Goal: Task Accomplishment & Management: Use online tool/utility

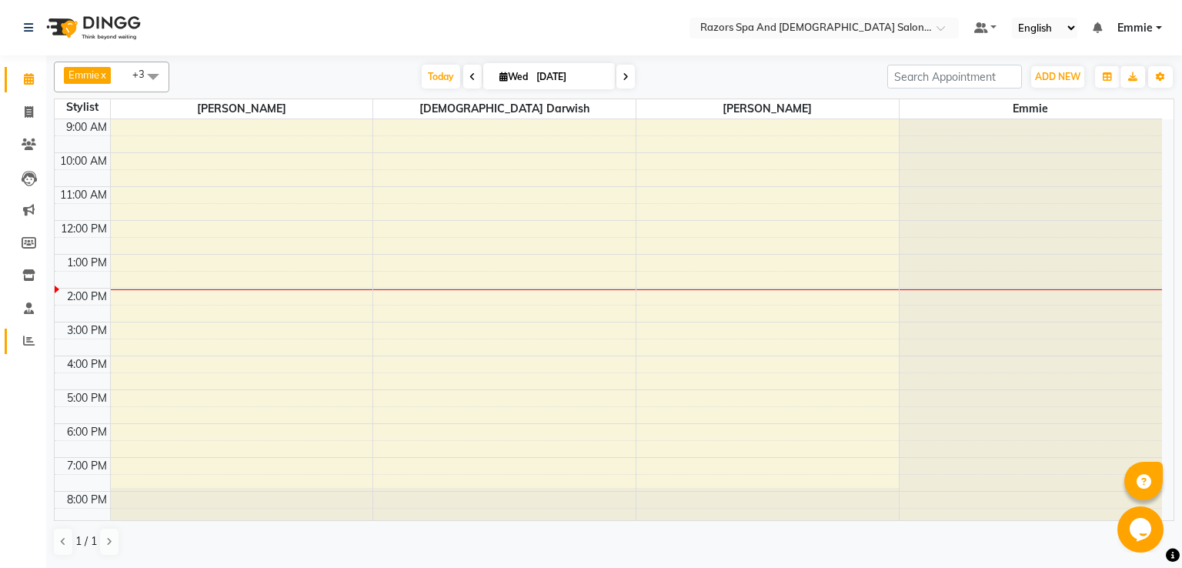
click at [29, 339] on icon at bounding box center [29, 341] width 12 height 12
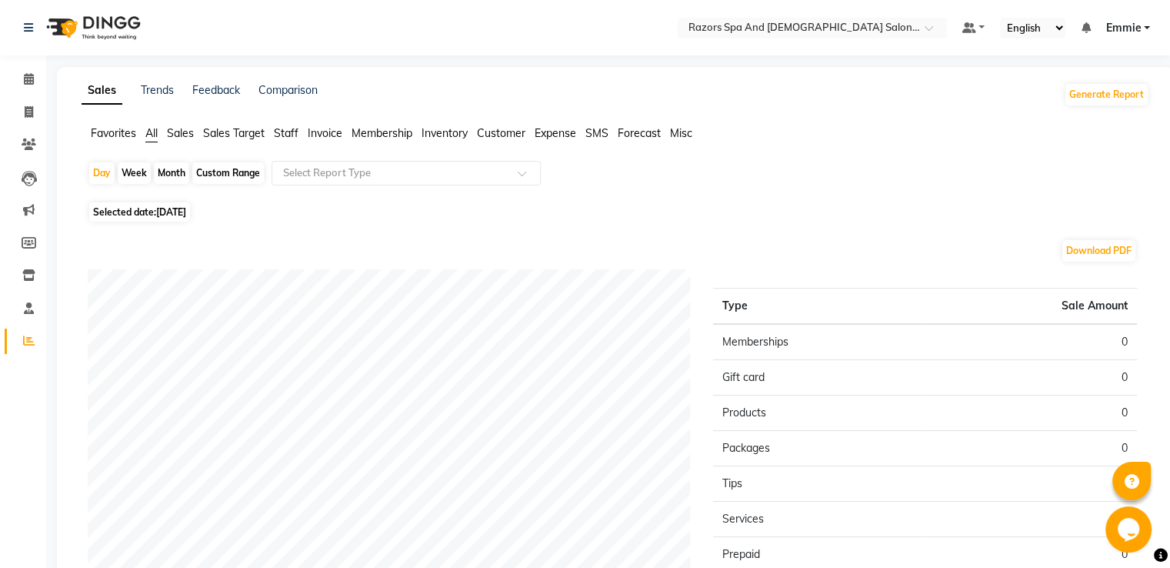
click at [166, 171] on div "Month" at bounding box center [171, 173] width 35 height 22
select select "9"
select select "2025"
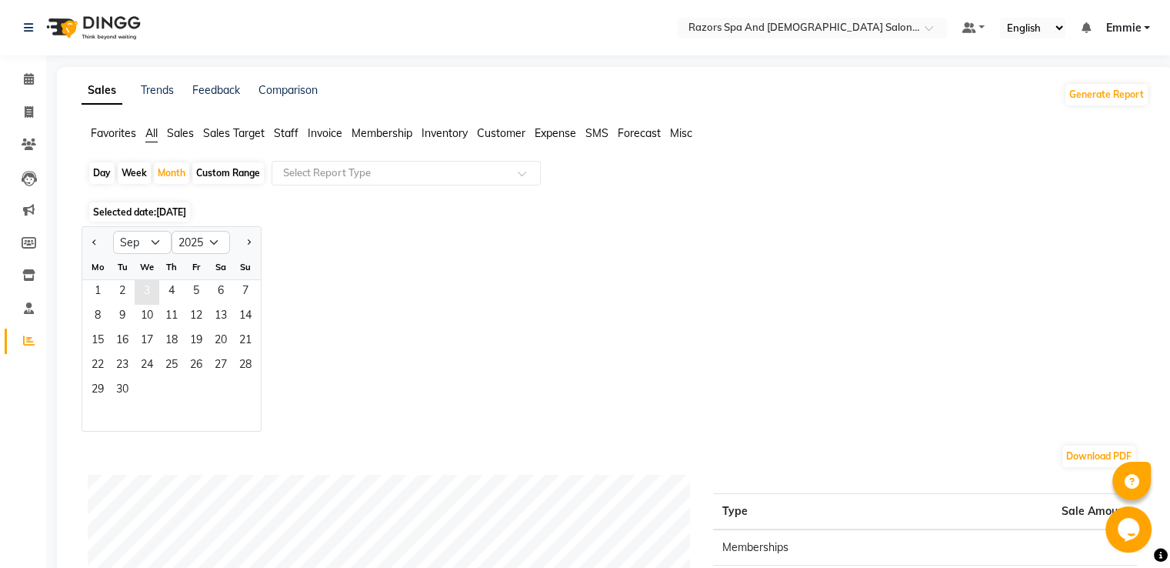
click at [148, 283] on span "3" at bounding box center [147, 292] width 25 height 25
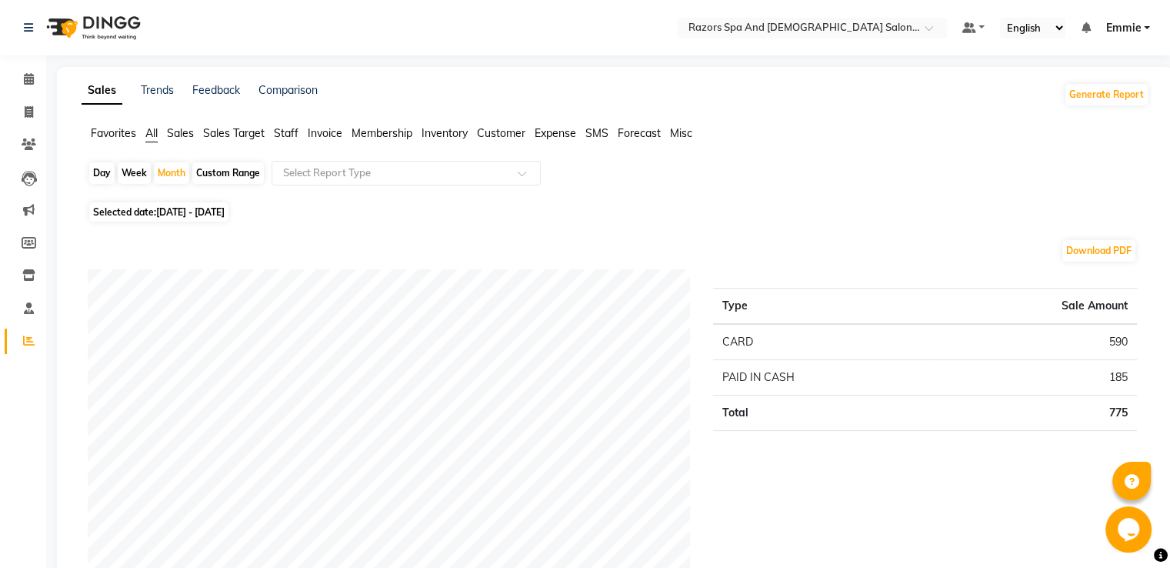
click at [105, 172] on div "Day" at bounding box center [101, 173] width 25 height 22
select select "9"
select select "2025"
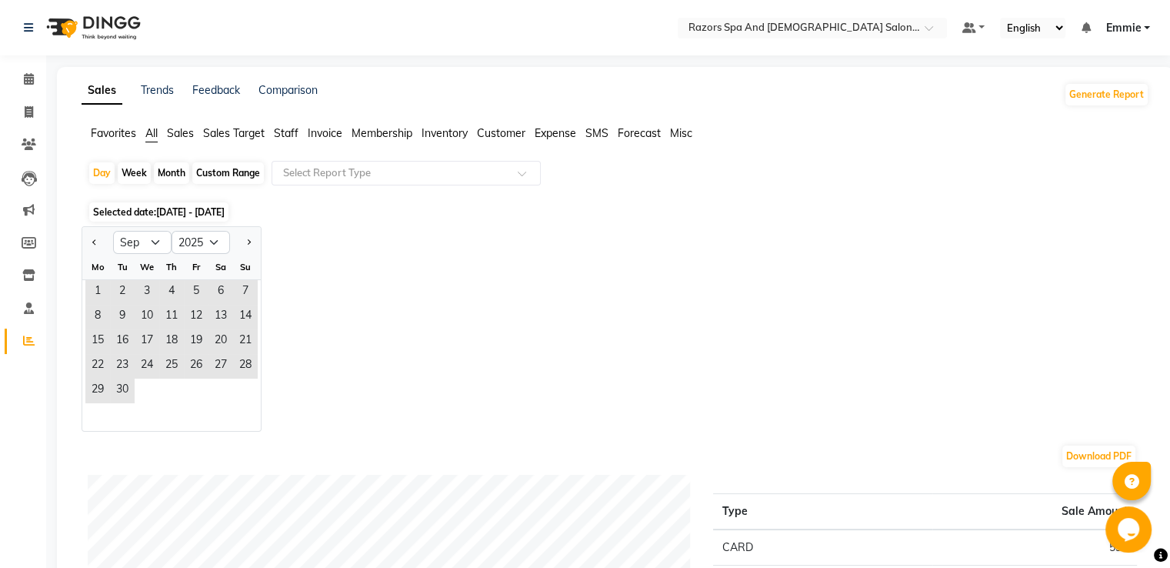
click at [118, 179] on div "Week" at bounding box center [134, 173] width 33 height 22
select select "9"
select select "2025"
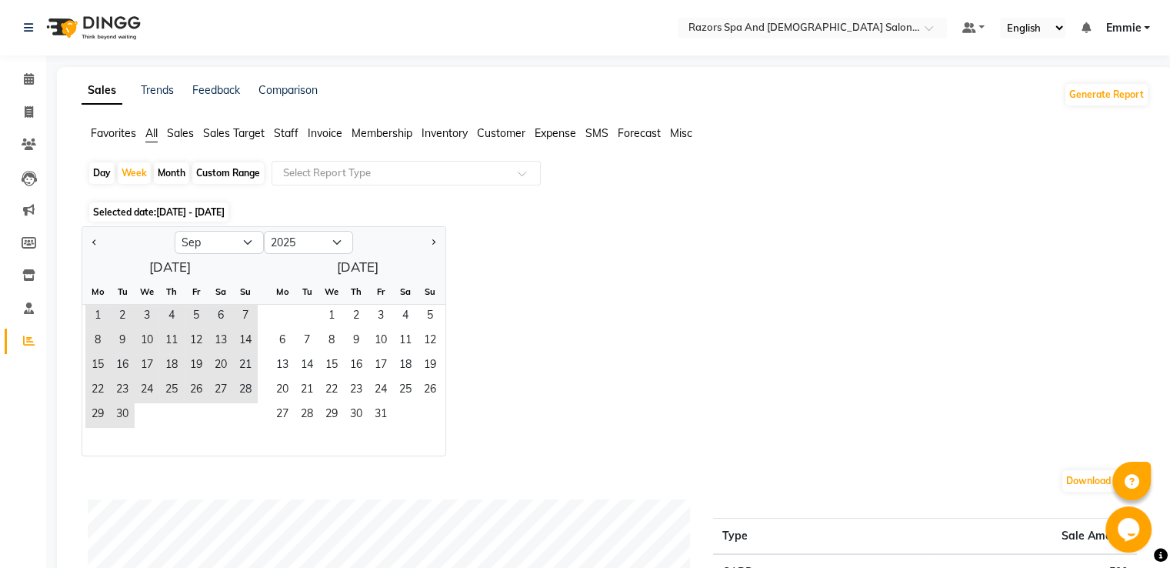
click at [101, 172] on div "Day" at bounding box center [101, 173] width 25 height 22
select select "9"
select select "2025"
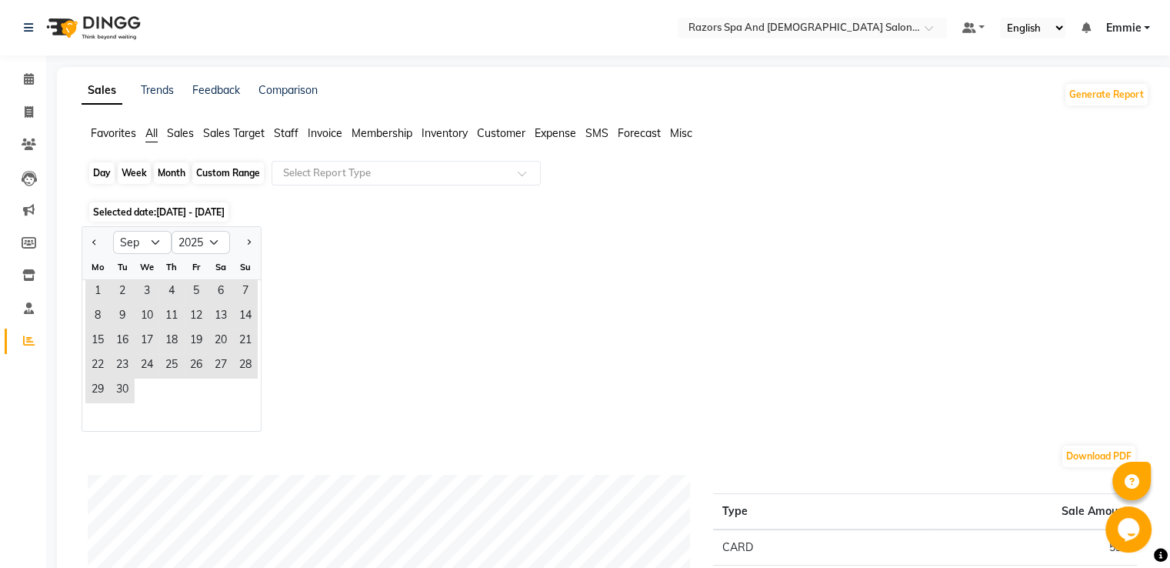
click at [108, 171] on div "Day" at bounding box center [101, 173] width 25 height 22
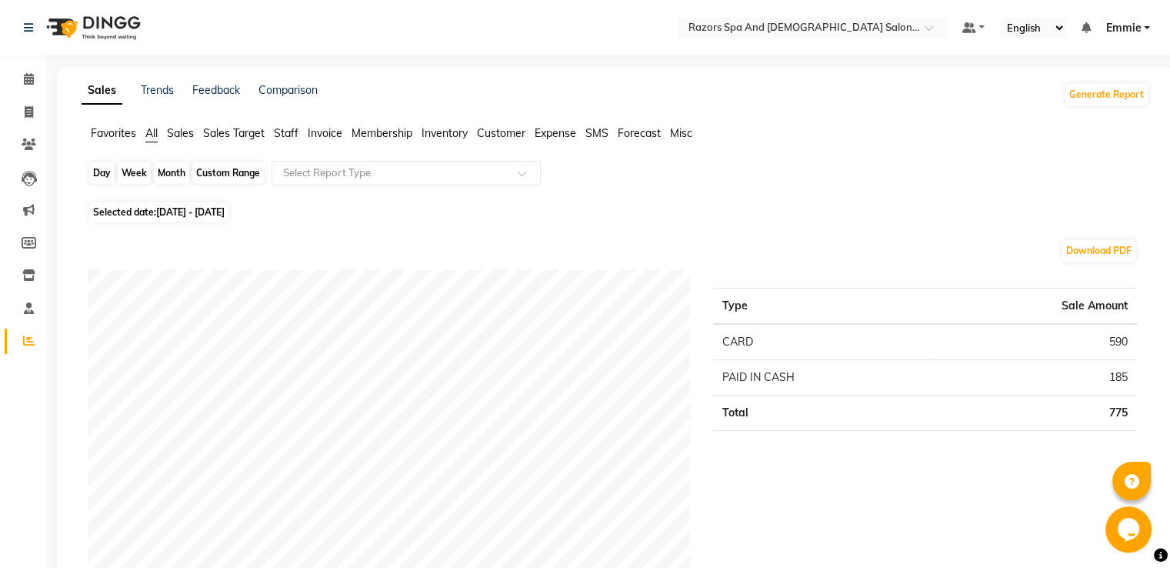
click at [111, 172] on div "Day" at bounding box center [101, 173] width 25 height 22
select select "9"
select select "2025"
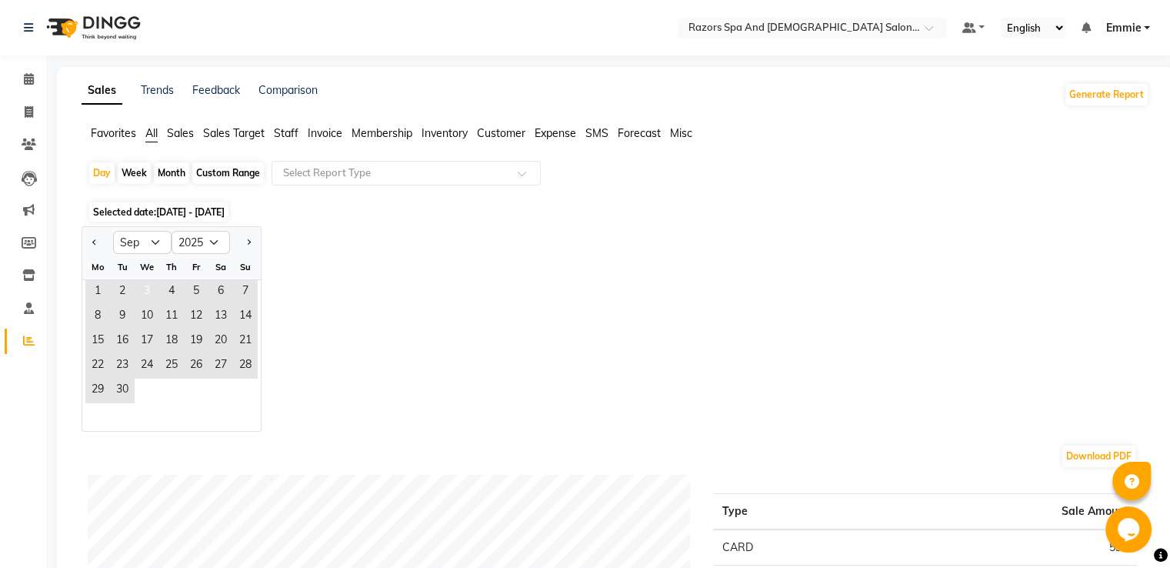
click at [146, 289] on span "3" at bounding box center [147, 292] width 25 height 25
